Goal: Find specific page/section: Find specific page/section

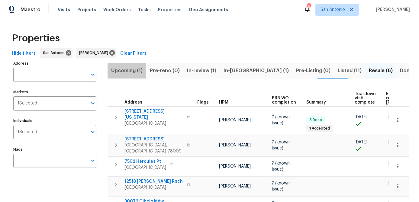
click at [125, 69] on span "Upcoming (1)" at bounding box center [126, 70] width 31 height 8
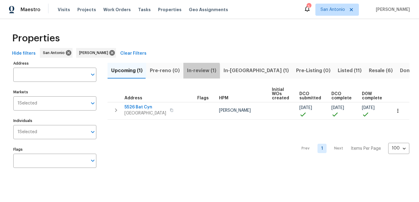
click at [191, 71] on span "In-review (1)" at bounding box center [201, 70] width 29 height 8
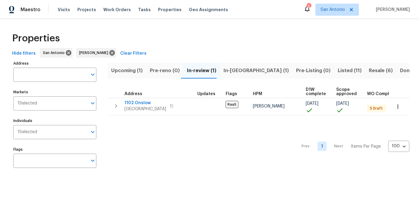
click at [229, 67] on span "In-[GEOGRAPHIC_DATA] (1)" at bounding box center [255, 70] width 65 height 8
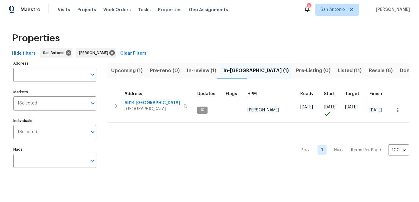
click at [296, 70] on span "Pre-Listing (0)" at bounding box center [313, 70] width 34 height 8
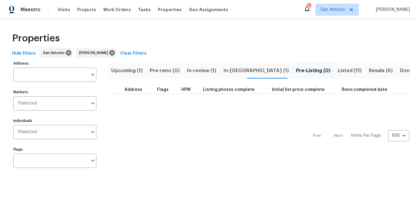
click at [338, 69] on span "Listed (11)" at bounding box center [350, 70] width 24 height 8
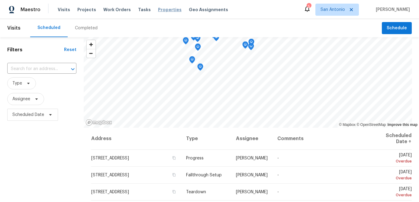
click at [158, 10] on span "Properties" at bounding box center [170, 10] width 24 height 6
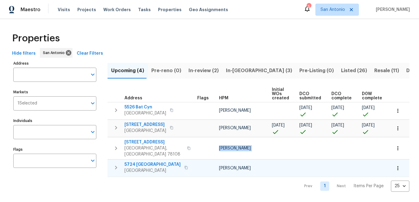
drag, startPoint x: 191, startPoint y: 152, endPoint x: 157, endPoint y: 155, distance: 34.0
click at [157, 155] on tbody "5526 Bat Cyn San Antonio, TX 78252 Felix Ramos 09/09/25 09/09/25 09/09/25 09/10…" at bounding box center [310, 139] width 404 height 75
drag, startPoint x: 217, startPoint y: 160, endPoint x: 185, endPoint y: 162, distance: 31.4
click at [185, 162] on tr "5724 Columbia SCHERTZ, TX 78154 Chris Fuentes 09/17/25 10/04/25" at bounding box center [310, 167] width 404 height 17
click at [197, 179] on div "Prev 1 Next Items Per Page 25 25 ​" at bounding box center [259, 184] width 302 height 15
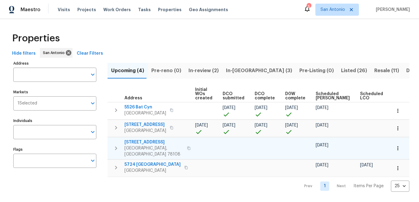
scroll to position [0, 75]
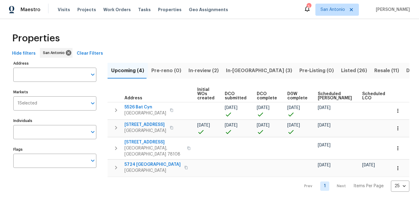
click at [207, 70] on span "In-review (2)" at bounding box center [203, 70] width 30 height 8
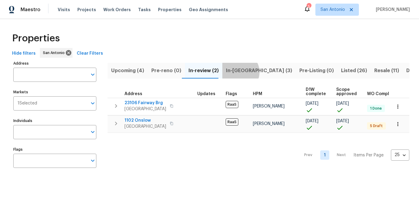
click at [236, 72] on span "In-reno (3)" at bounding box center [259, 70] width 66 height 8
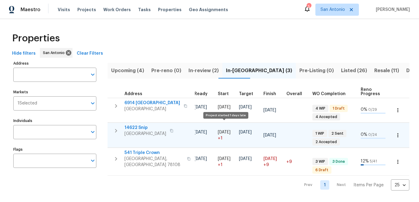
scroll to position [0, 106]
click at [341, 72] on span "Listed (26)" at bounding box center [354, 70] width 26 height 8
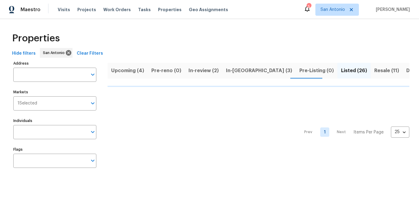
click at [374, 71] on span "Resale (11)" at bounding box center [386, 70] width 25 height 8
